Goal: Transaction & Acquisition: Obtain resource

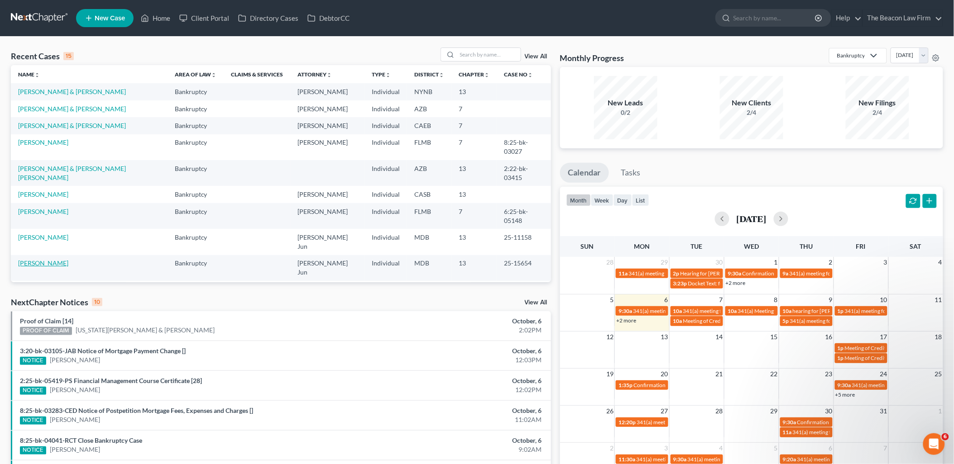
click at [37, 259] on link "[PERSON_NAME]" at bounding box center [43, 263] width 50 height 8
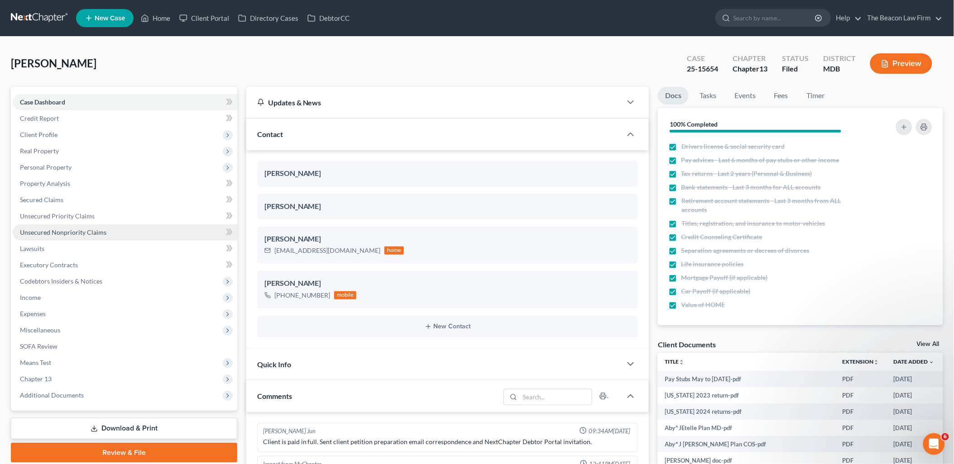
scroll to position [1394, 0]
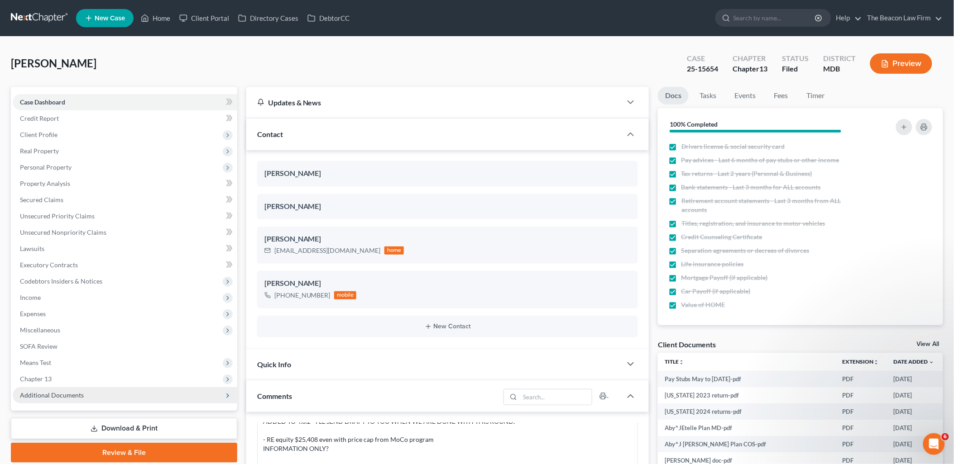
click at [62, 395] on span "Additional Documents" at bounding box center [52, 395] width 64 height 8
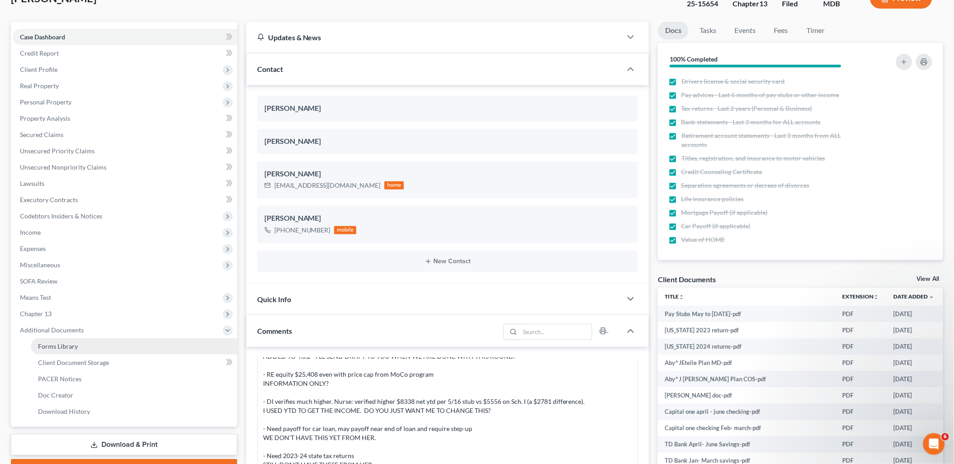
scroll to position [100, 0]
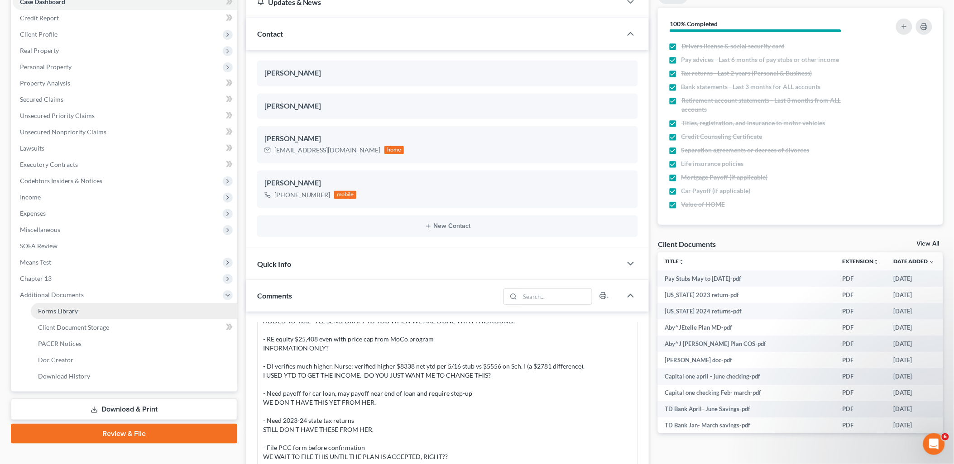
click at [61, 310] on span "Forms Library" at bounding box center [58, 311] width 40 height 8
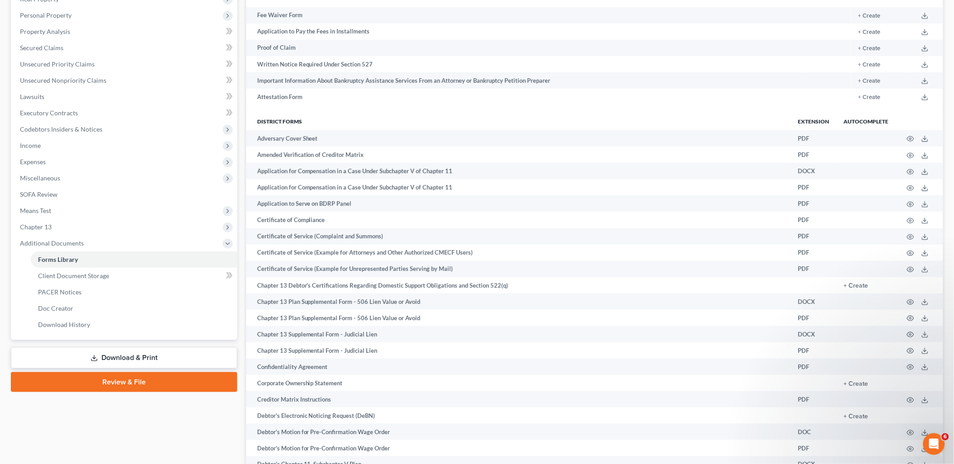
scroll to position [116, 0]
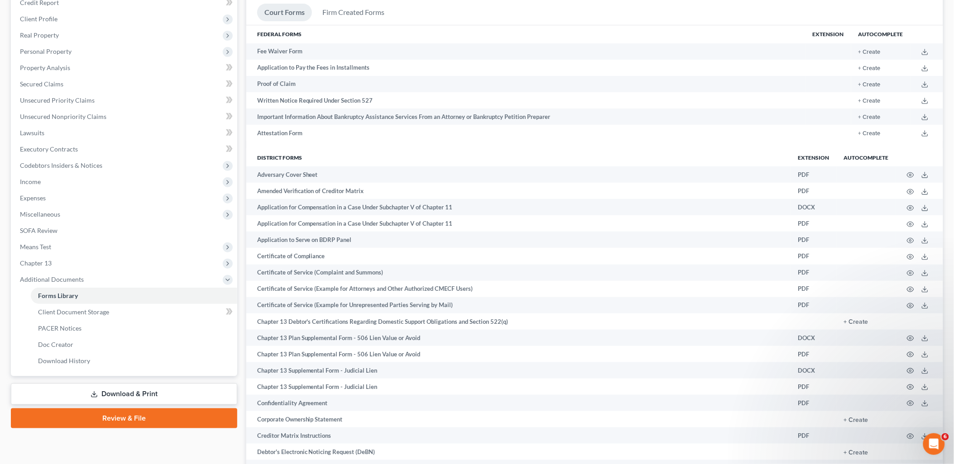
click at [124, 398] on link "Download & Print" at bounding box center [124, 394] width 226 height 21
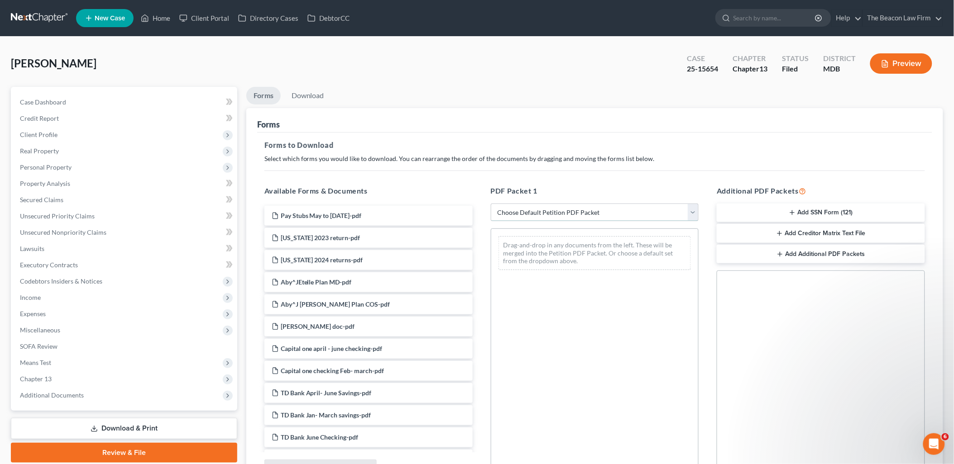
click at [540, 213] on select "Choose Default Petition PDF Packet Complete Bankruptcy Petition (all forms and …" at bounding box center [595, 213] width 208 height 18
select select "2"
click at [491, 204] on select "Choose Default Petition PDF Packet Complete Bankruptcy Petition (all forms and …" at bounding box center [595, 213] width 208 height 18
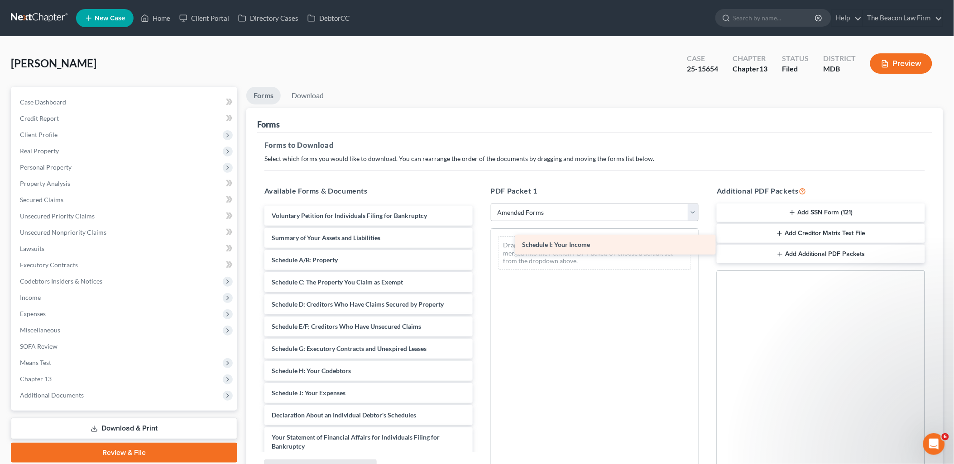
drag, startPoint x: 313, startPoint y: 390, endPoint x: 558, endPoint y: 241, distance: 287.0
click at [480, 241] on div "Schedule I: Your Income Voluntary Petition for Individuals Filing for Bankruptc…" at bounding box center [368, 402] width 223 height 393
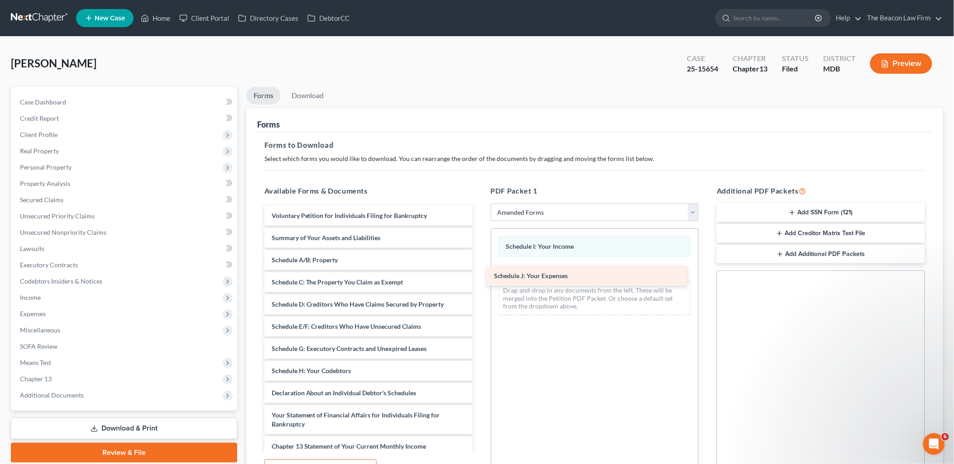
drag, startPoint x: 304, startPoint y: 395, endPoint x: 526, endPoint y: 278, distance: 251.0
click at [480, 278] on div "Schedule J: Your Expenses Voluntary Petition for Individuals Filing for Bankrup…" at bounding box center [368, 391] width 223 height 371
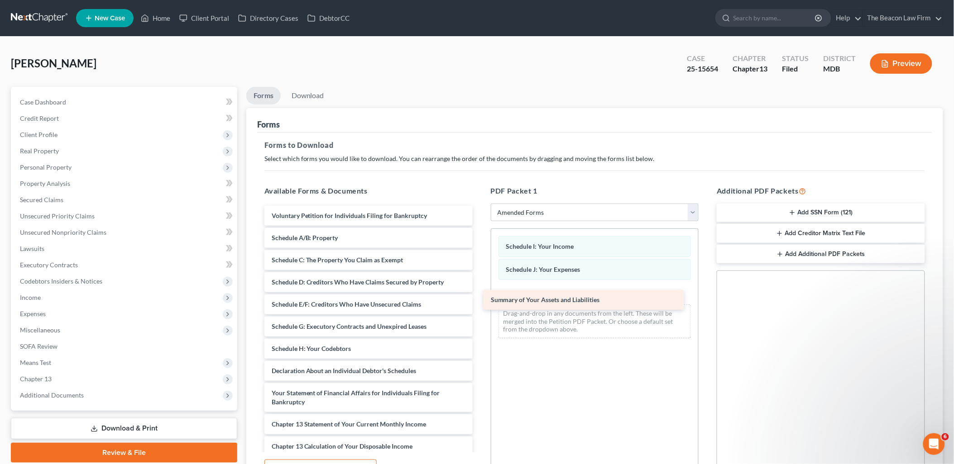
drag, startPoint x: 339, startPoint y: 237, endPoint x: 558, endPoint y: 299, distance: 227.8
click at [480, 299] on div "Summary of Your Assets and Liabilities Voluntary Petition for Individuals Filin…" at bounding box center [368, 380] width 223 height 348
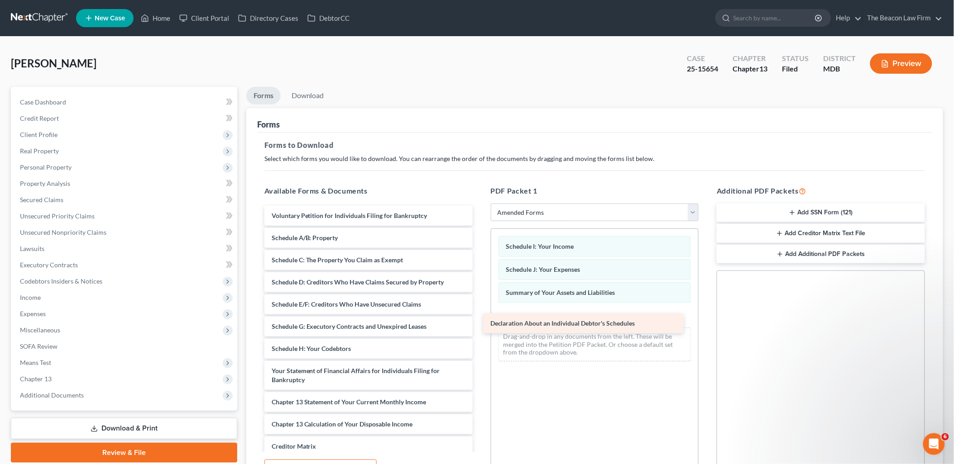
drag, startPoint x: 339, startPoint y: 371, endPoint x: 557, endPoint y: 324, distance: 223.6
click at [480, 324] on div "Declaration About an Individual Debtor's Schedules Voluntary Petition for Indiv…" at bounding box center [368, 369] width 223 height 326
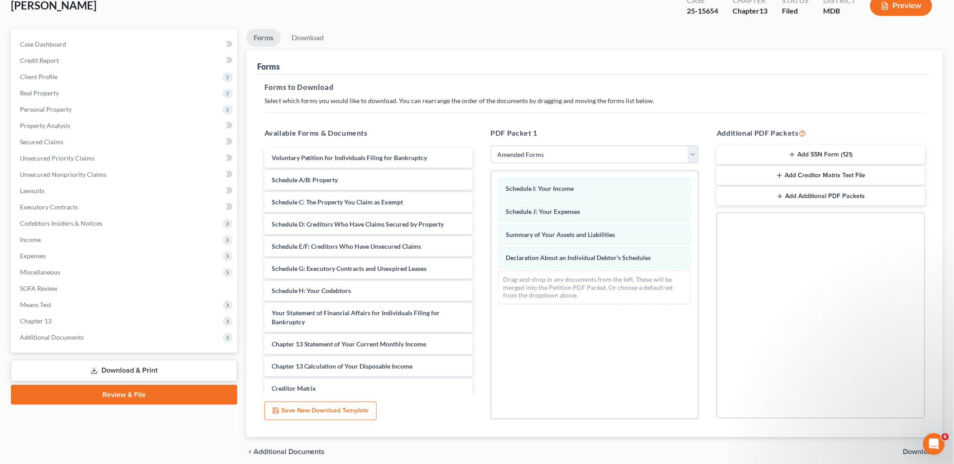
scroll to position [94, 0]
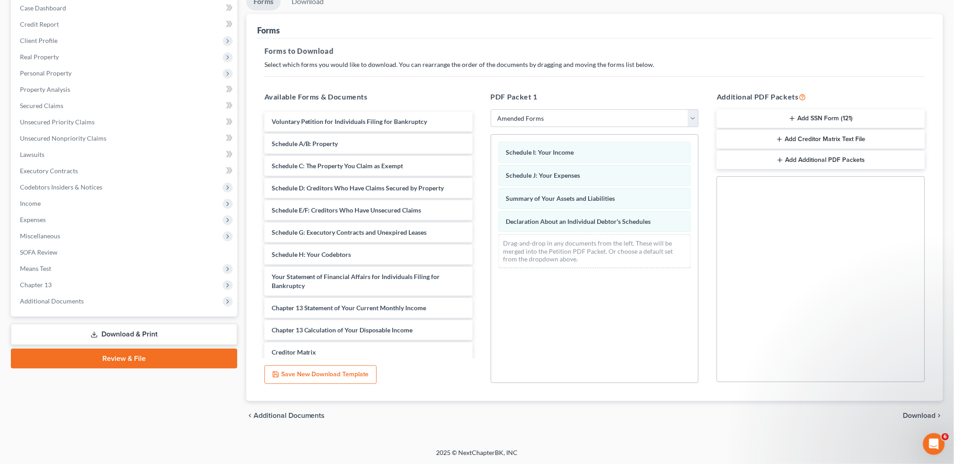
click at [920, 415] on span "Download" at bounding box center [919, 415] width 33 height 7
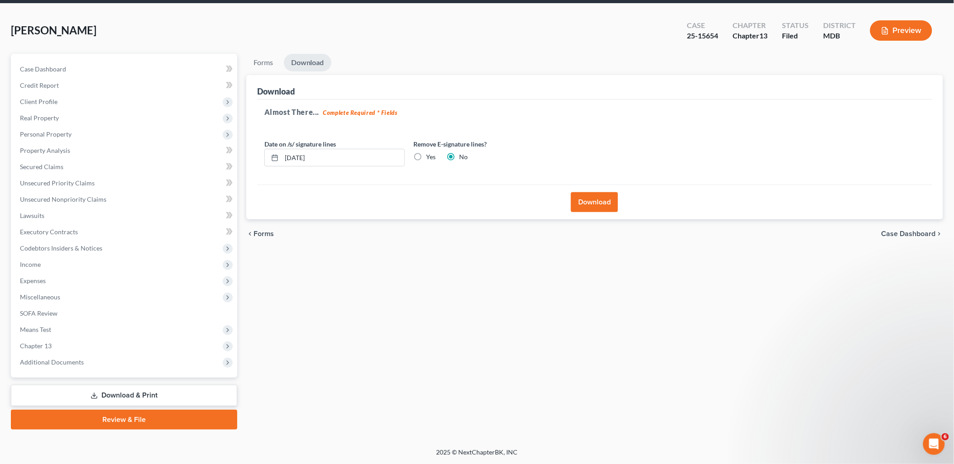
scroll to position [32, 0]
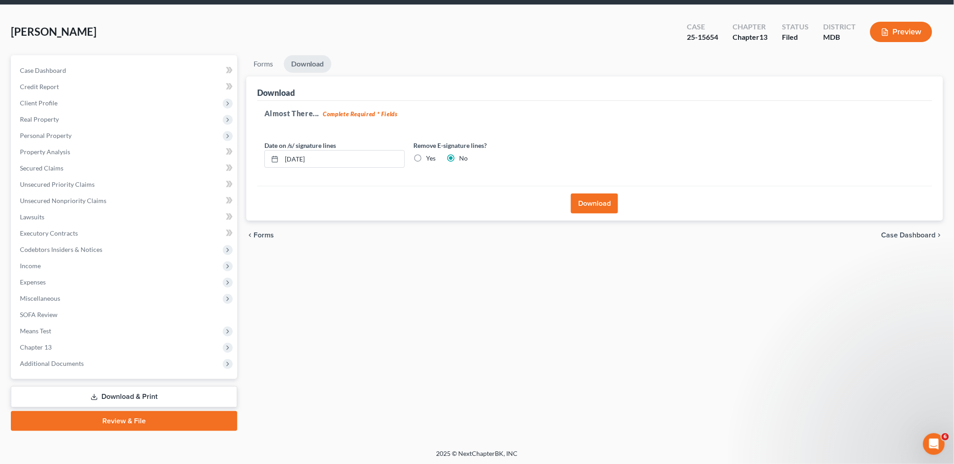
click at [599, 201] on button "Download" at bounding box center [594, 204] width 47 height 20
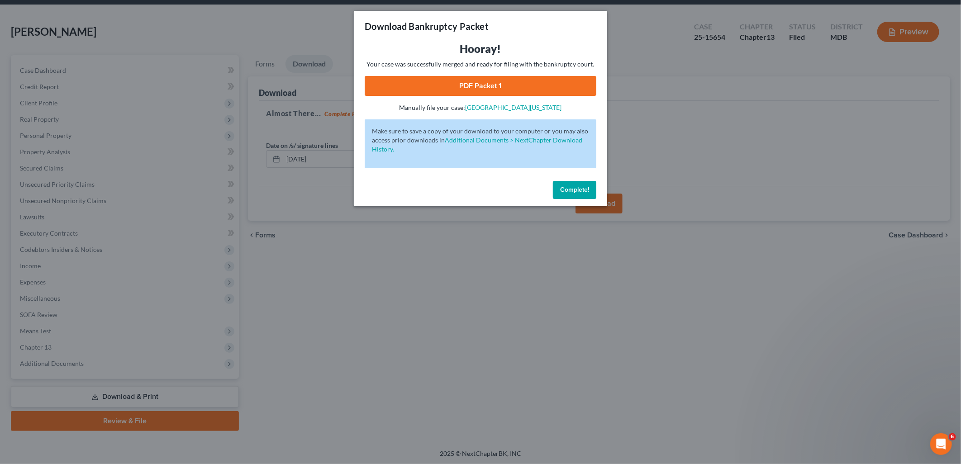
click at [472, 85] on link "PDF Packet 1" at bounding box center [481, 86] width 232 height 20
click at [469, 82] on link "PDF Packet 1" at bounding box center [481, 86] width 232 height 20
drag, startPoint x: 582, startPoint y: 195, endPoint x: 575, endPoint y: 191, distance: 8.1
click at [582, 195] on button "Complete!" at bounding box center [574, 190] width 43 height 18
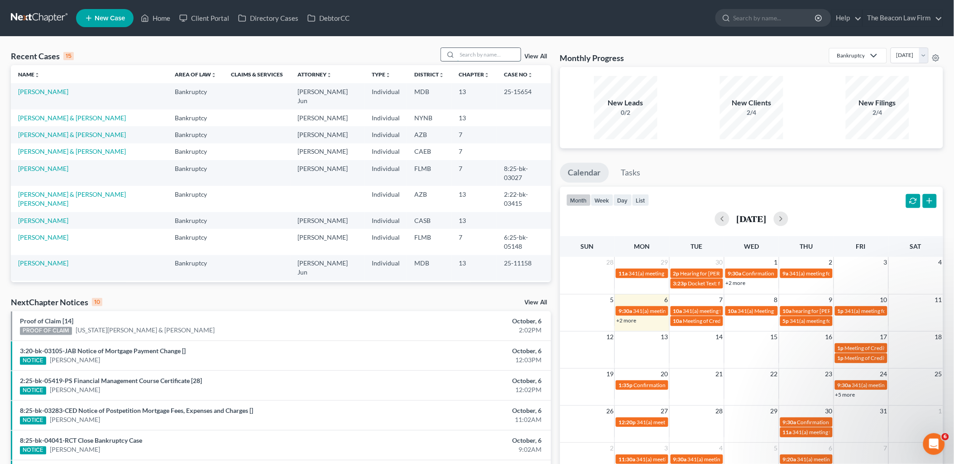
click at [493, 56] on input "search" at bounding box center [488, 54] width 63 height 13
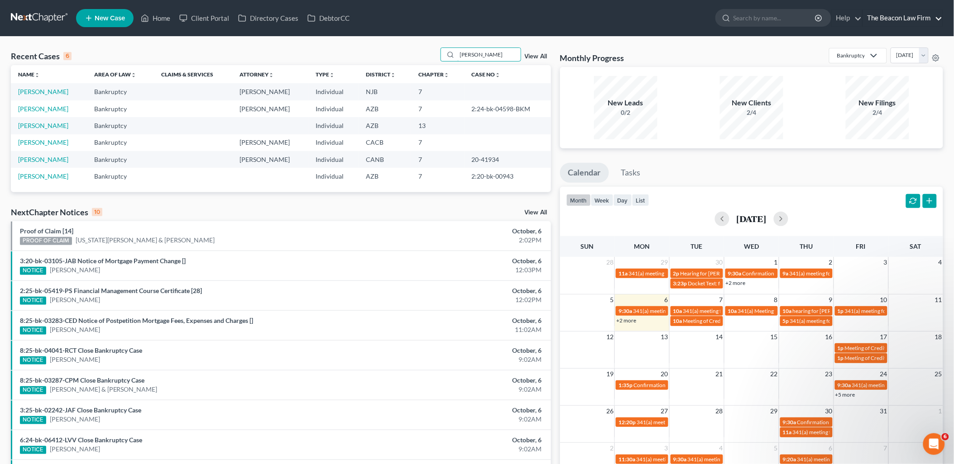
type input "romero"
click at [898, 16] on link "The Beacon Law Firm" at bounding box center [903, 18] width 80 height 16
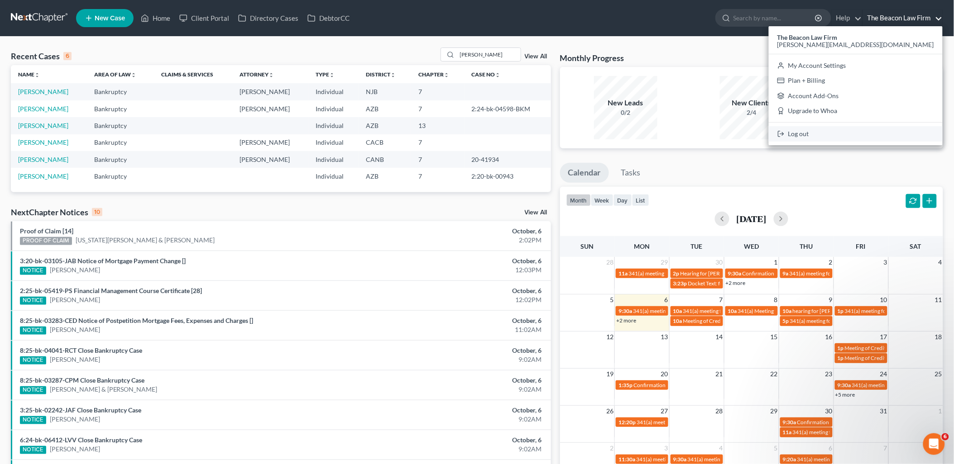
click at [892, 129] on link "Log out" at bounding box center [855, 133] width 174 height 15
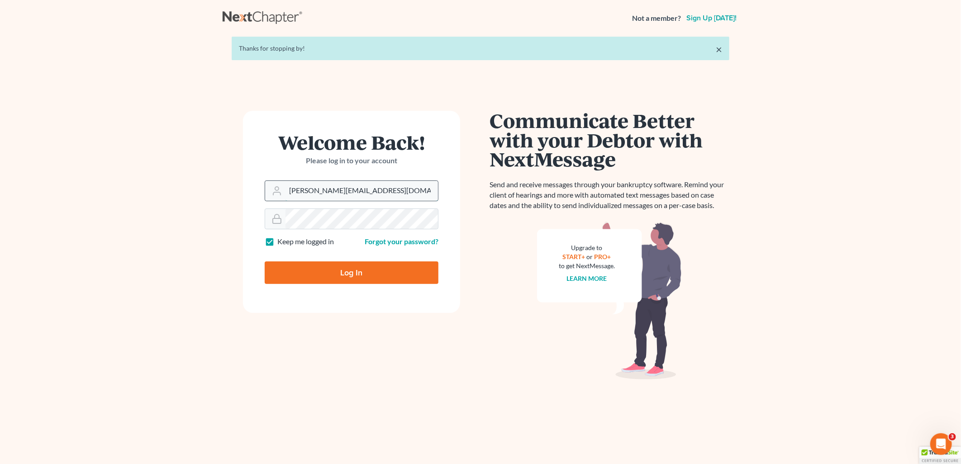
click at [374, 193] on input "[PERSON_NAME][EMAIL_ADDRESS][DOMAIN_NAME]" at bounding box center [362, 191] width 153 height 20
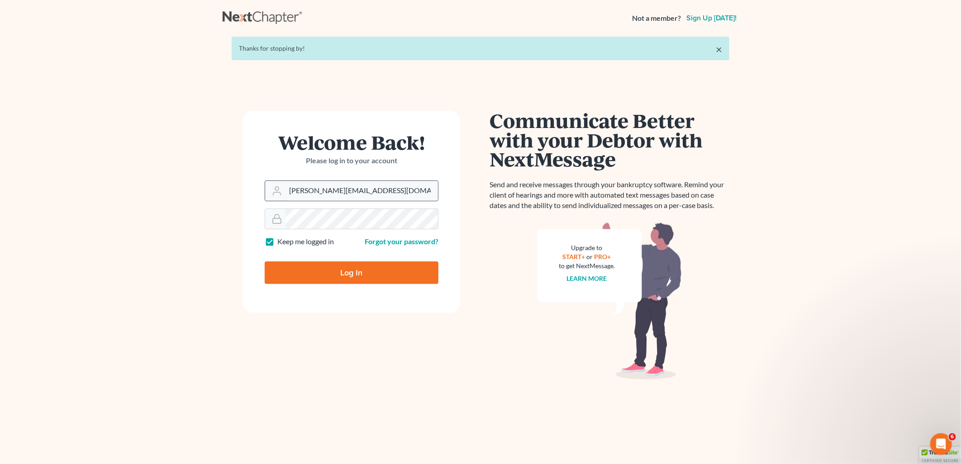
type input "tatajelaw@gmail.com"
drag, startPoint x: 345, startPoint y: 273, endPoint x: 531, endPoint y: 260, distance: 186.4
click at [345, 274] on input "Log In" at bounding box center [352, 273] width 174 height 23
type input "Thinking..."
